Goal: Information Seeking & Learning: Compare options

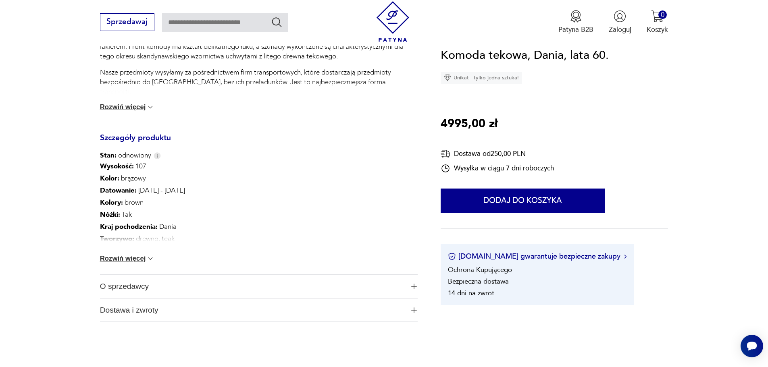
scroll to position [405, 0]
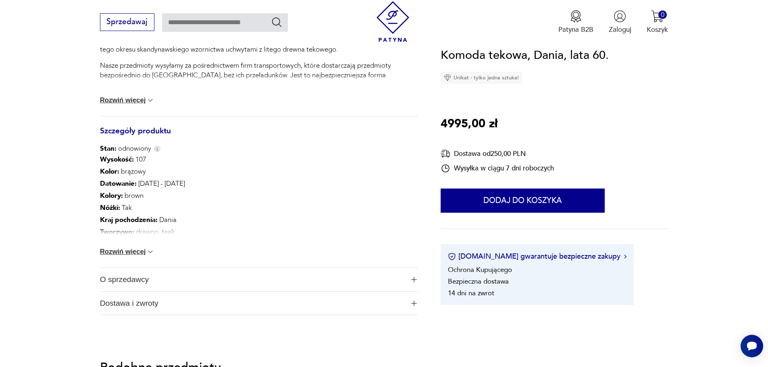
click at [179, 224] on div "Wysokość : 107 Kolor: brązowy Datowanie : [DATE] - [DATE] Kolory : brown Nóżki …" at bounding box center [259, 211] width 318 height 114
click at [148, 253] on img at bounding box center [150, 252] width 8 height 8
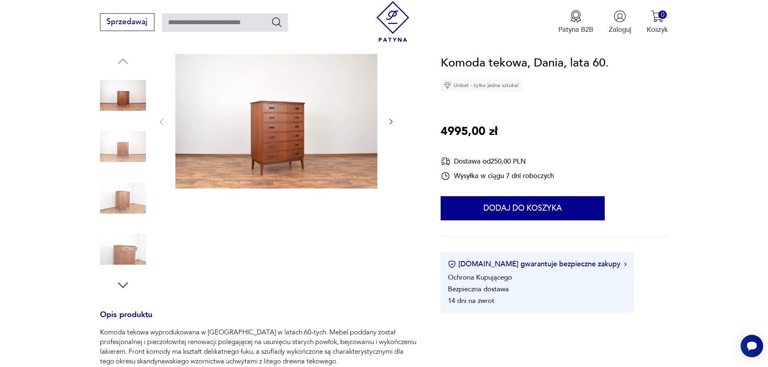
scroll to position [86, 0]
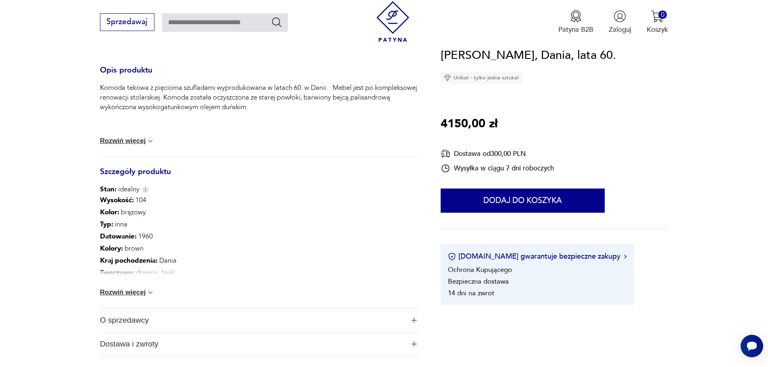
scroll to position [359, 0]
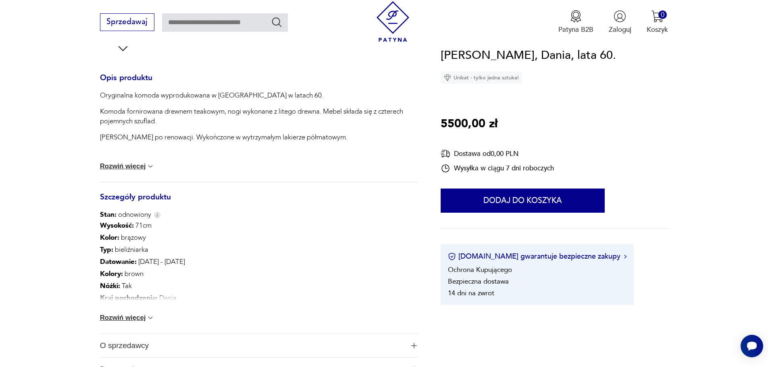
scroll to position [339, 0]
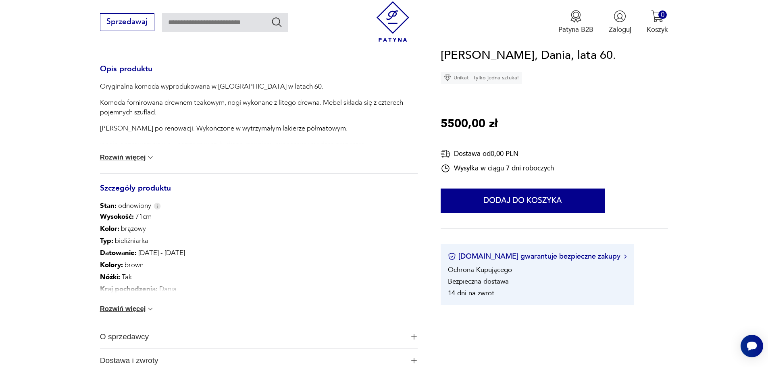
click at [125, 309] on button "Rozwiń więcej" at bounding box center [127, 309] width 55 height 8
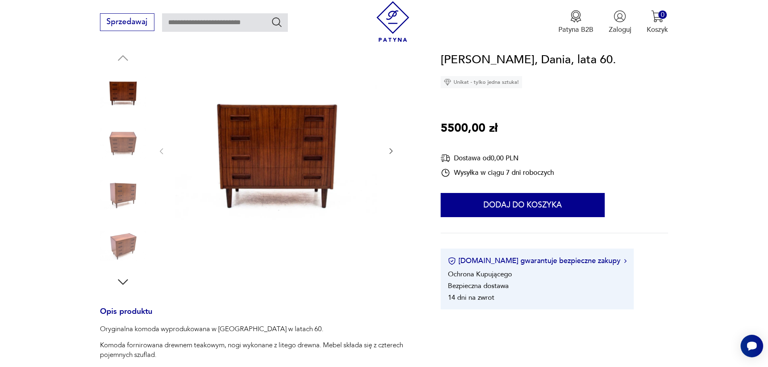
scroll to position [0, 0]
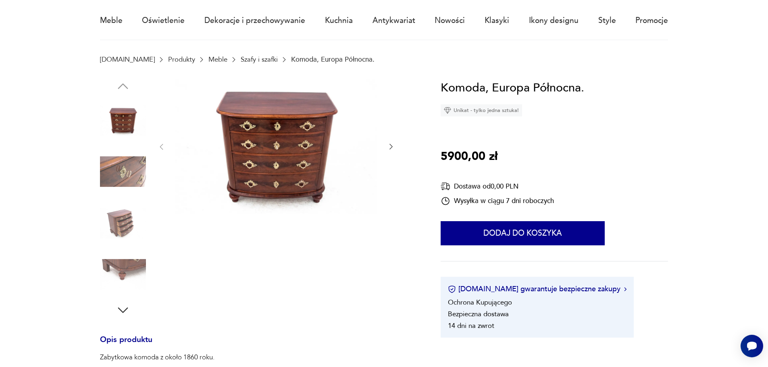
scroll to position [75, 0]
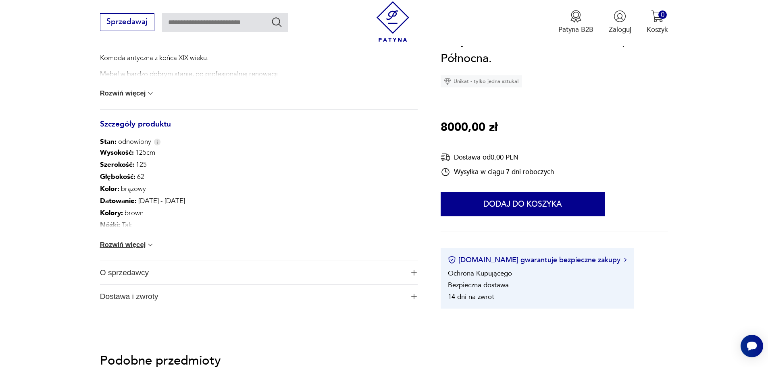
scroll to position [369, 0]
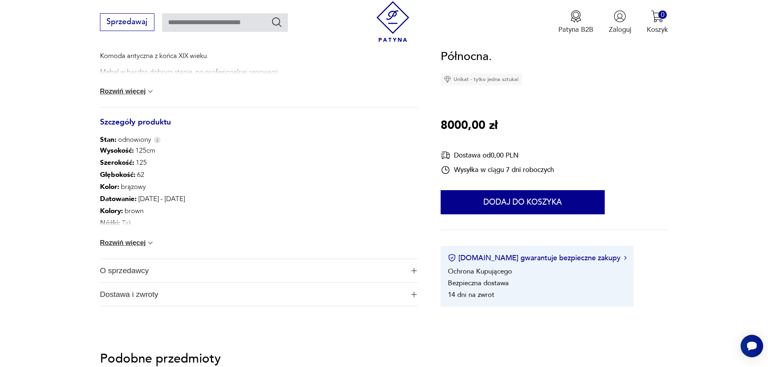
click at [127, 245] on button "Rozwiń więcej" at bounding box center [127, 243] width 55 height 8
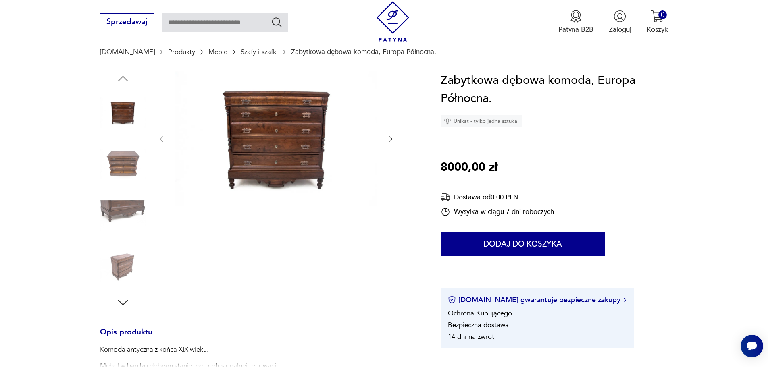
scroll to position [0, 0]
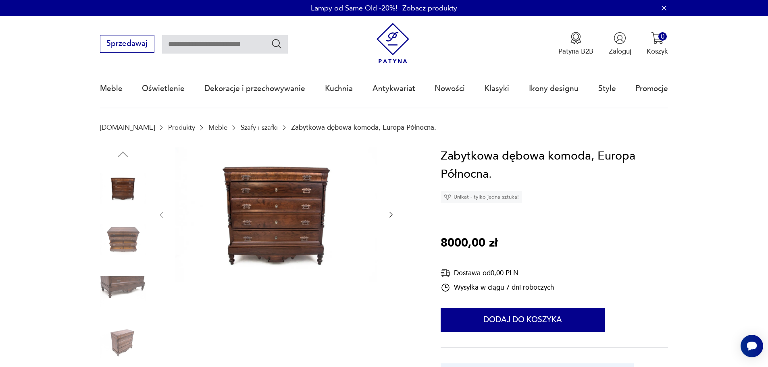
click at [122, 241] on img at bounding box center [123, 240] width 46 height 46
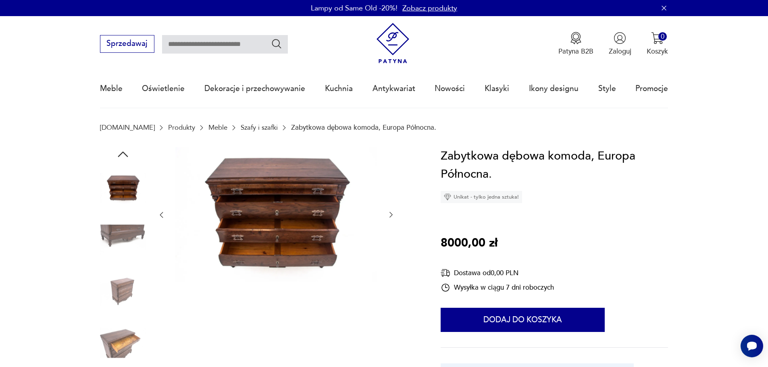
click at [124, 292] on img at bounding box center [123, 291] width 46 height 46
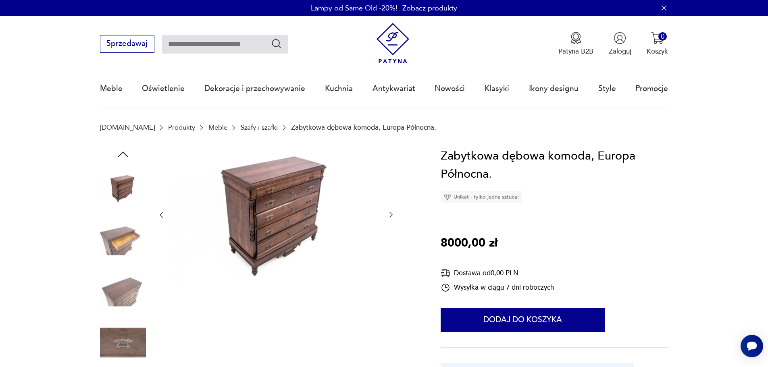
click at [117, 241] on img at bounding box center [123, 240] width 46 height 46
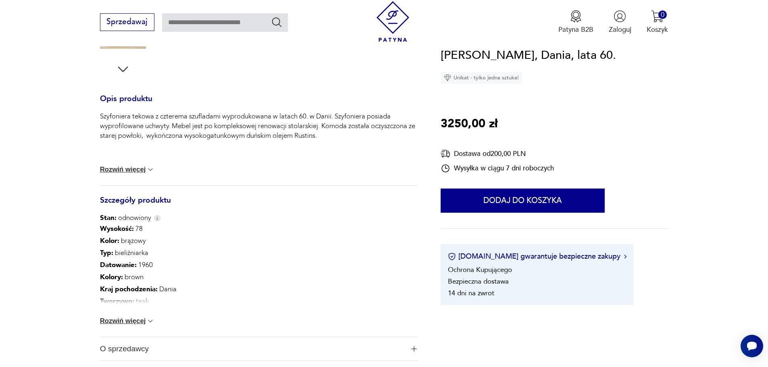
scroll to position [307, 0]
click at [117, 324] on button "Rozwiń więcej" at bounding box center [127, 323] width 55 height 8
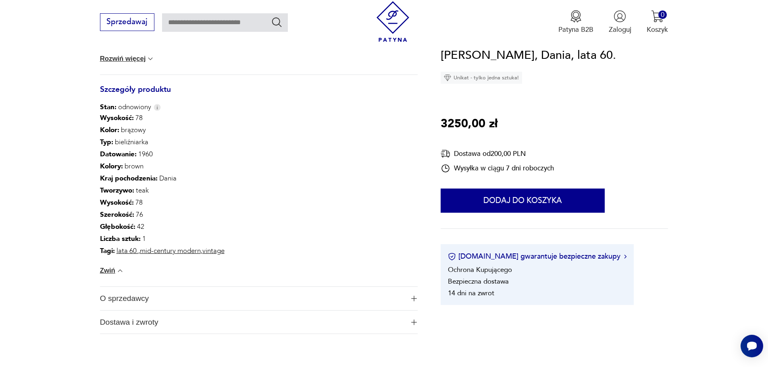
scroll to position [427, 0]
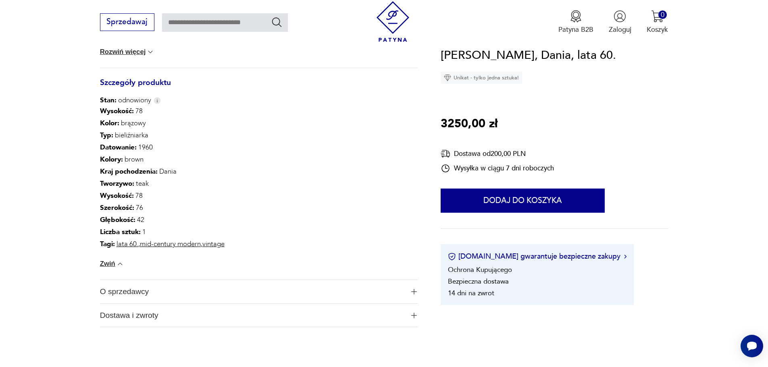
click at [102, 264] on button "Zwiń" at bounding box center [112, 264] width 24 height 8
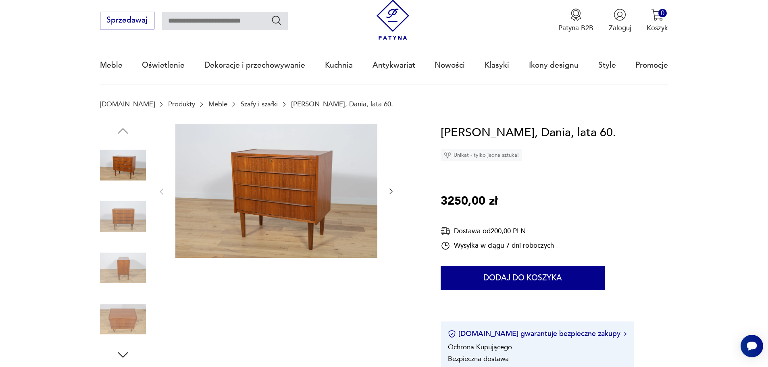
scroll to position [30, 0]
